Goal: Find specific page/section: Find specific page/section

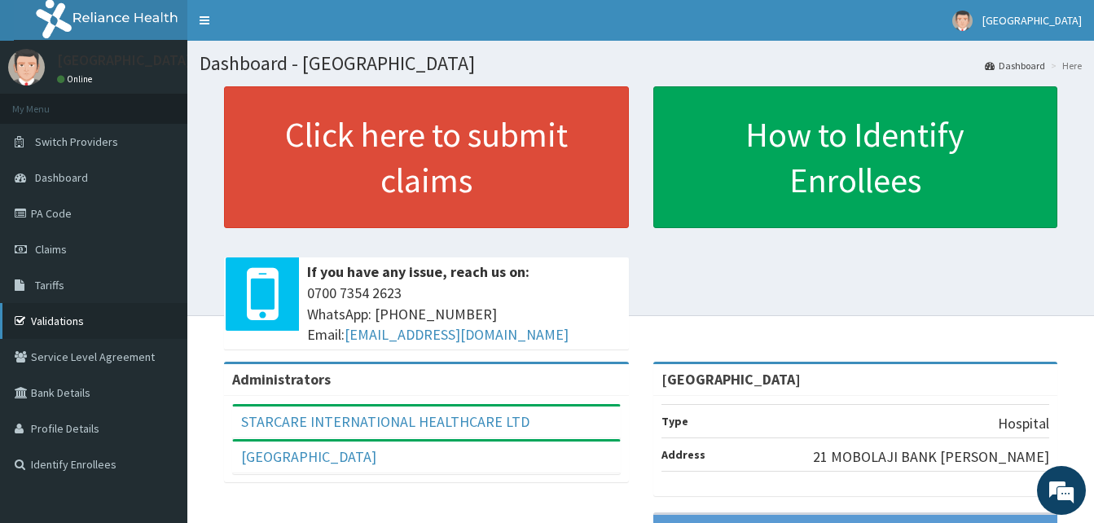
drag, startPoint x: 66, startPoint y: 320, endPoint x: 73, endPoint y: 312, distance: 10.4
click at [67, 320] on link "Validations" at bounding box center [93, 321] width 187 height 36
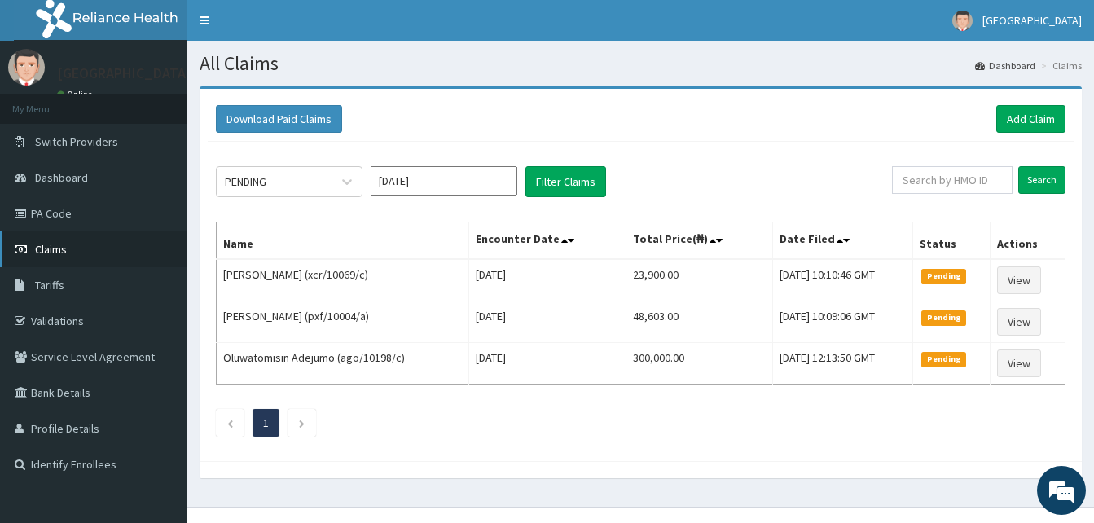
click at [42, 245] on span "Claims" at bounding box center [51, 249] width 32 height 15
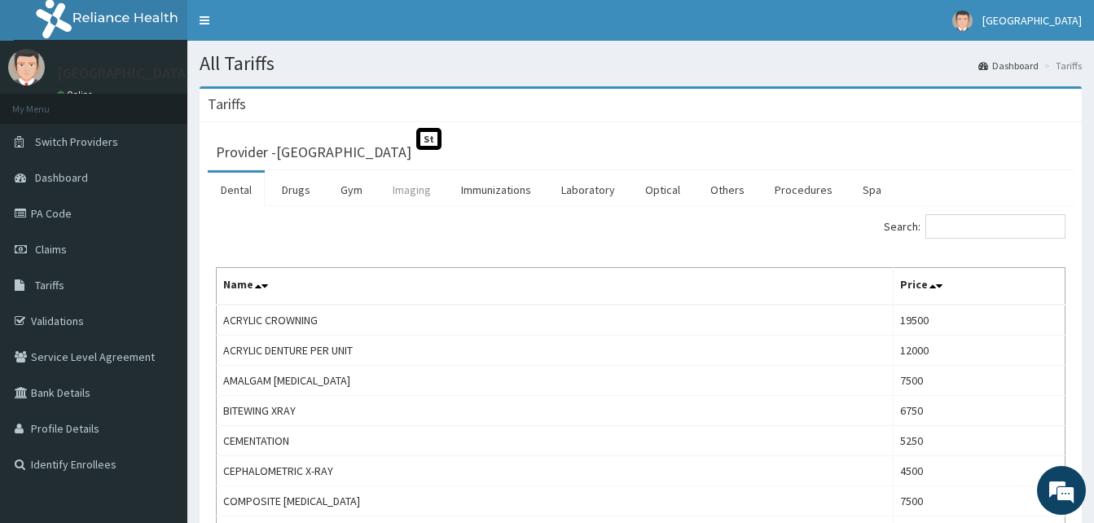
click at [394, 192] on link "Imaging" at bounding box center [412, 190] width 64 height 34
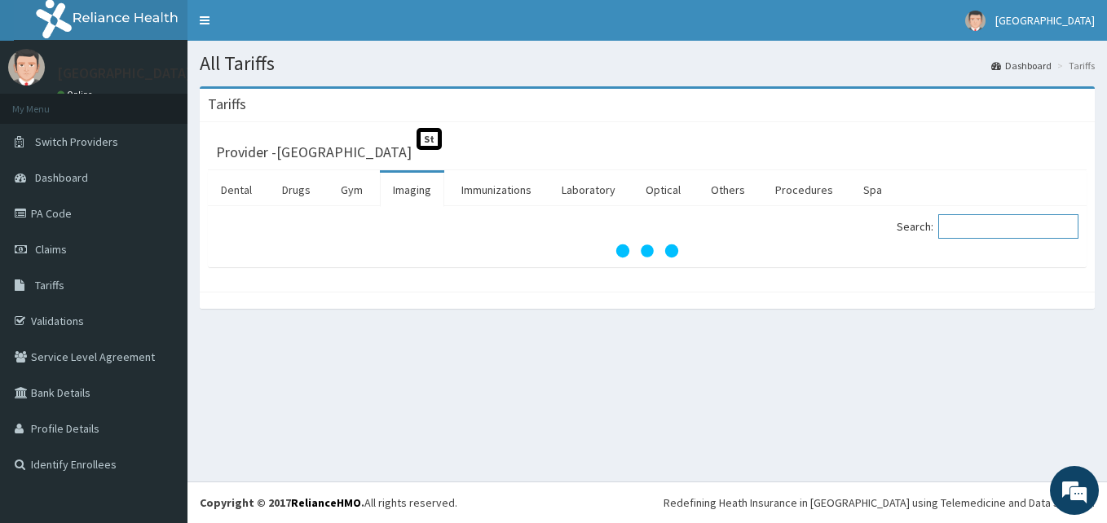
click at [1022, 217] on input "Search:" at bounding box center [1008, 226] width 140 height 24
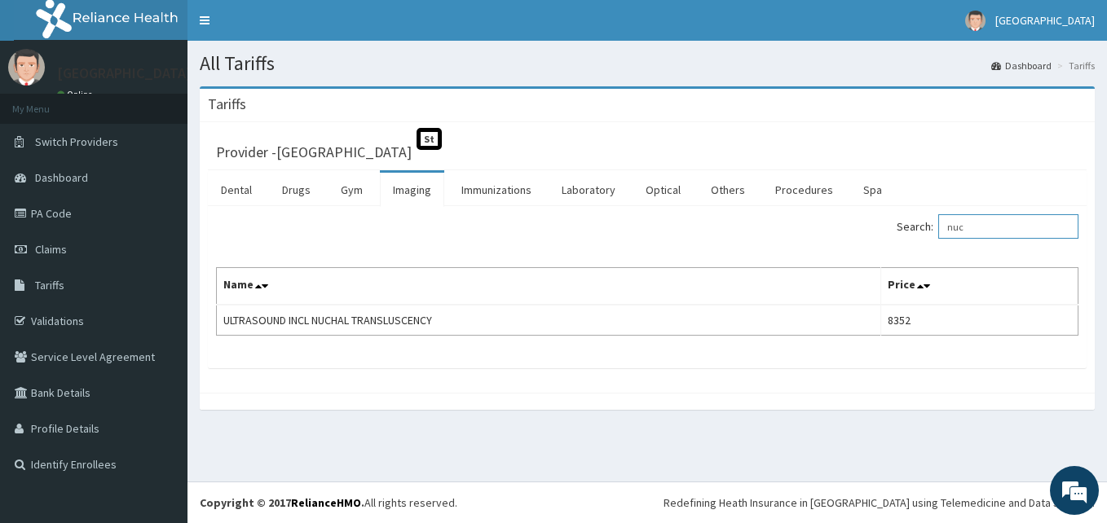
type input "nuc"
click at [73, 217] on link "PA Code" at bounding box center [93, 214] width 187 height 36
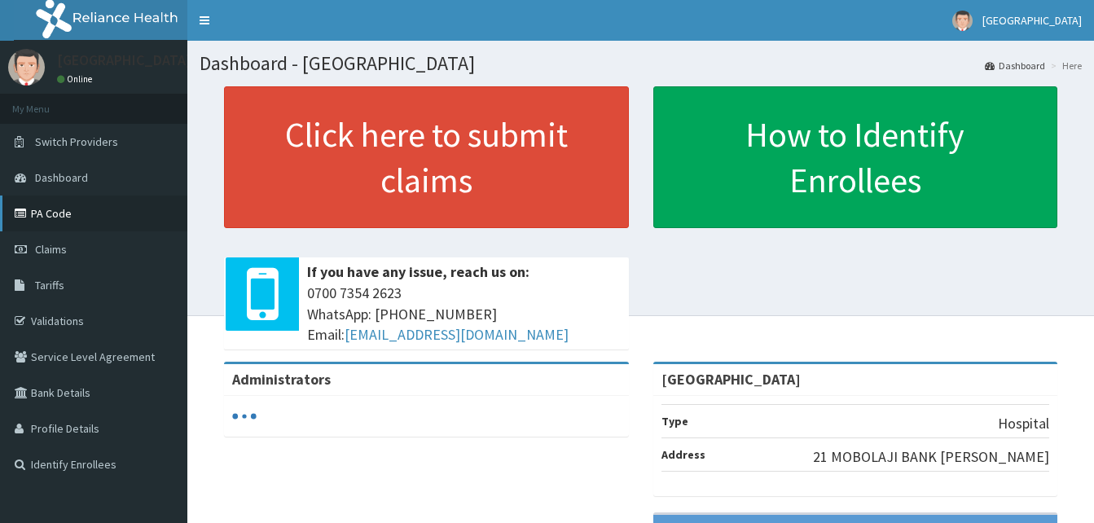
click at [54, 215] on link "PA Code" at bounding box center [93, 214] width 187 height 36
